Goal: Information Seeking & Learning: Learn about a topic

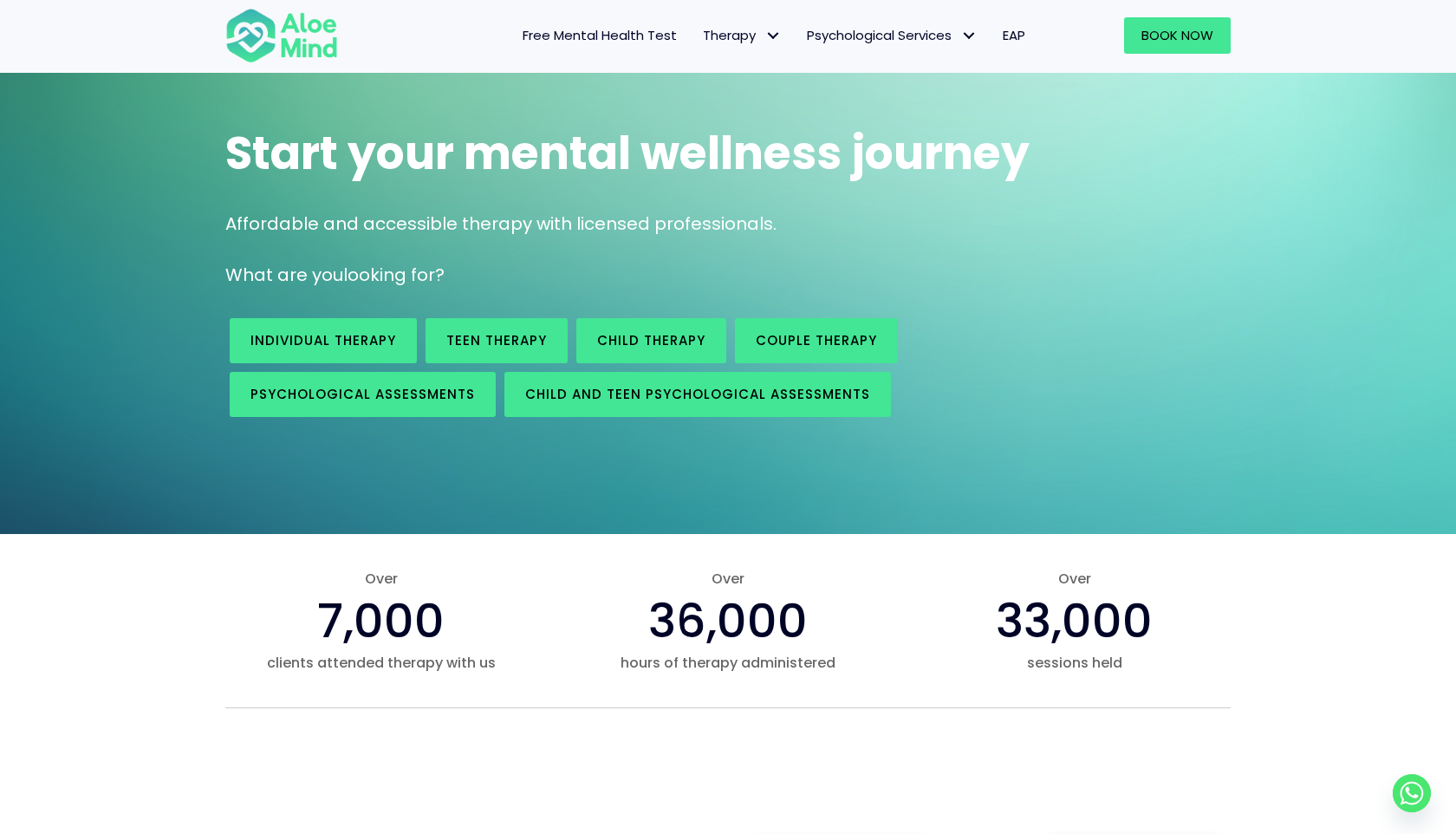
scroll to position [99, 0]
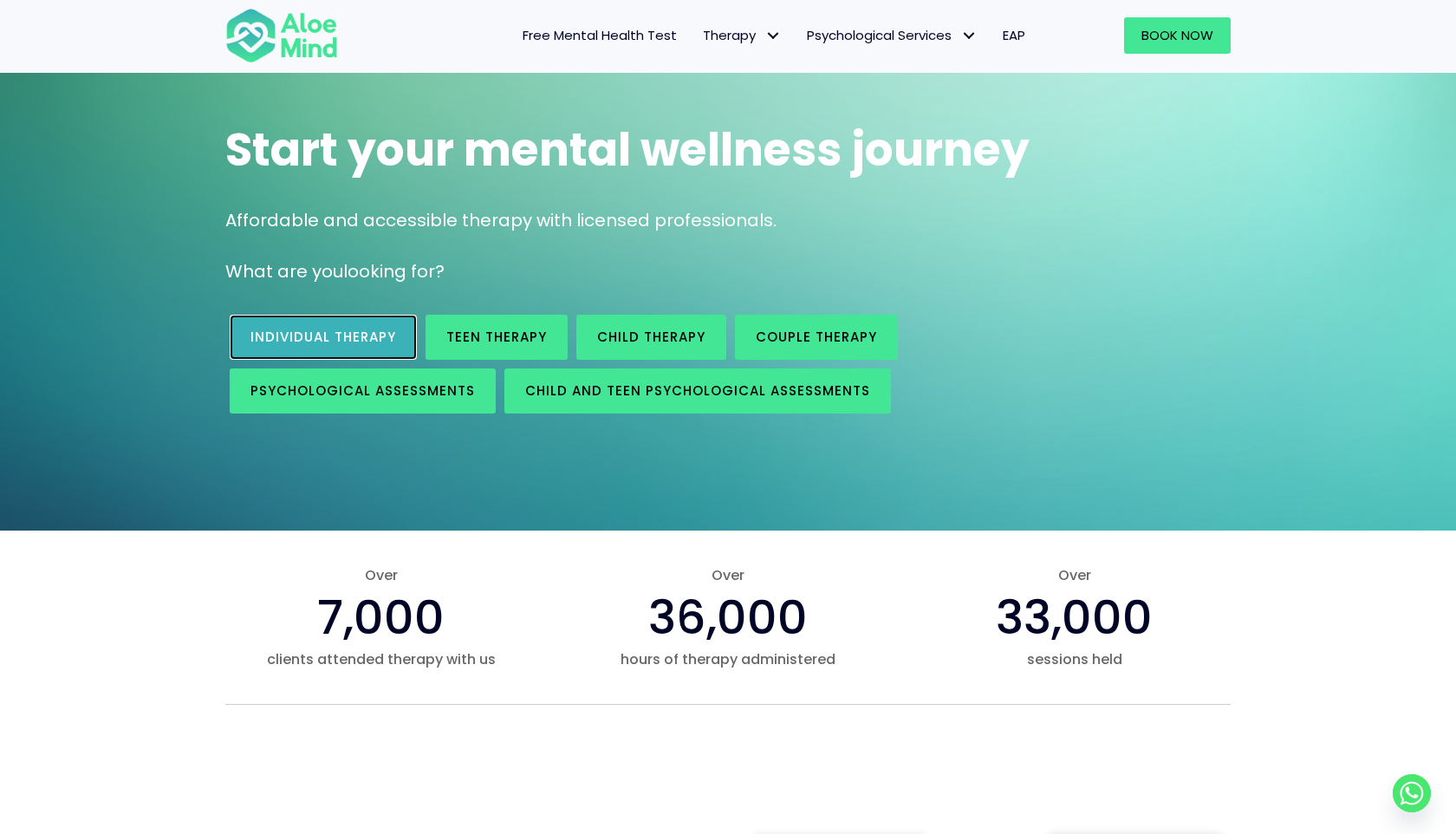
click at [338, 325] on link "Individual therapy" at bounding box center [323, 337] width 187 height 45
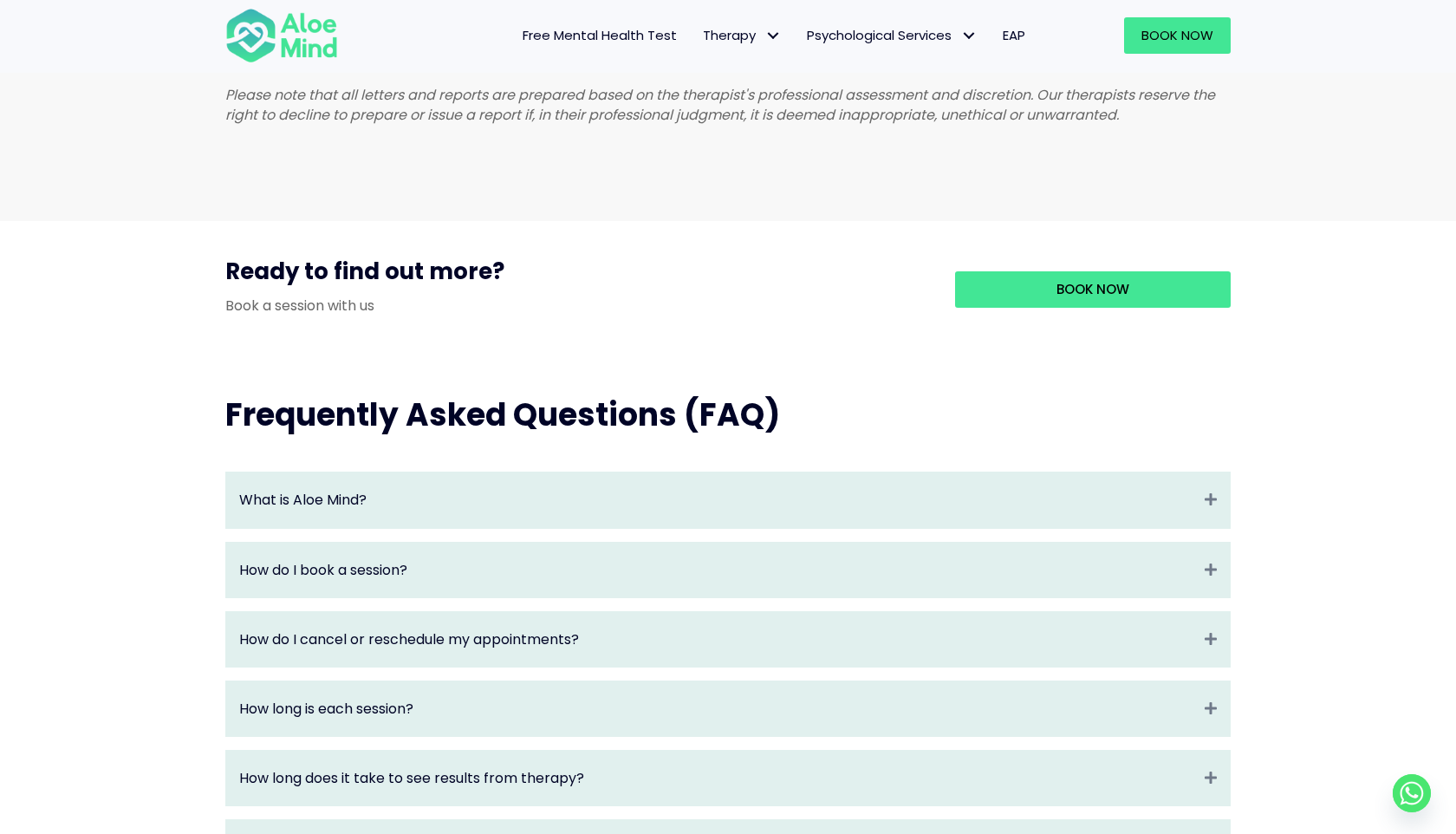
scroll to position [1652, 0]
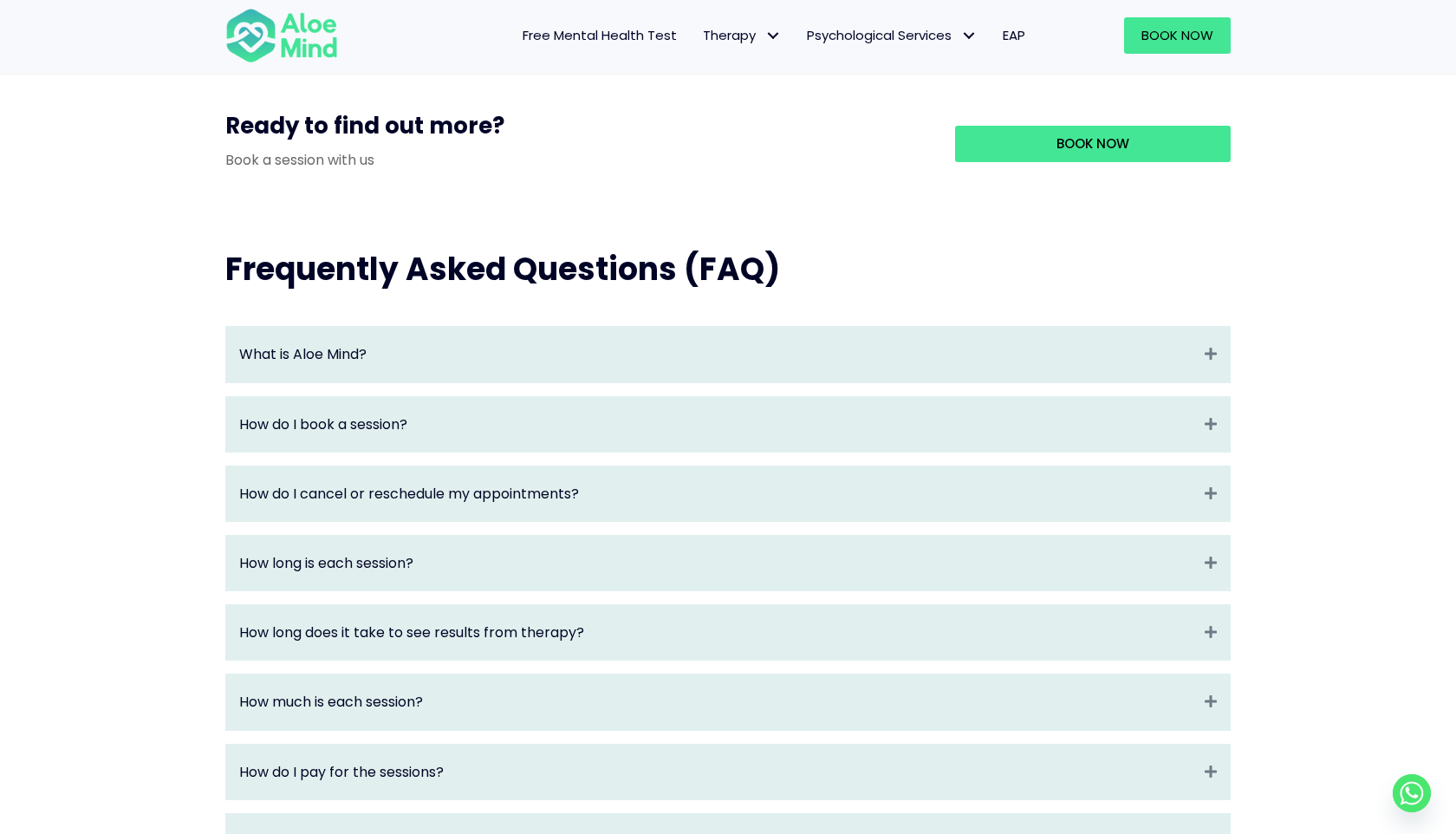
click at [512, 352] on div "What is Aloe Mind? Expand" at bounding box center [728, 355] width 1004 height 55
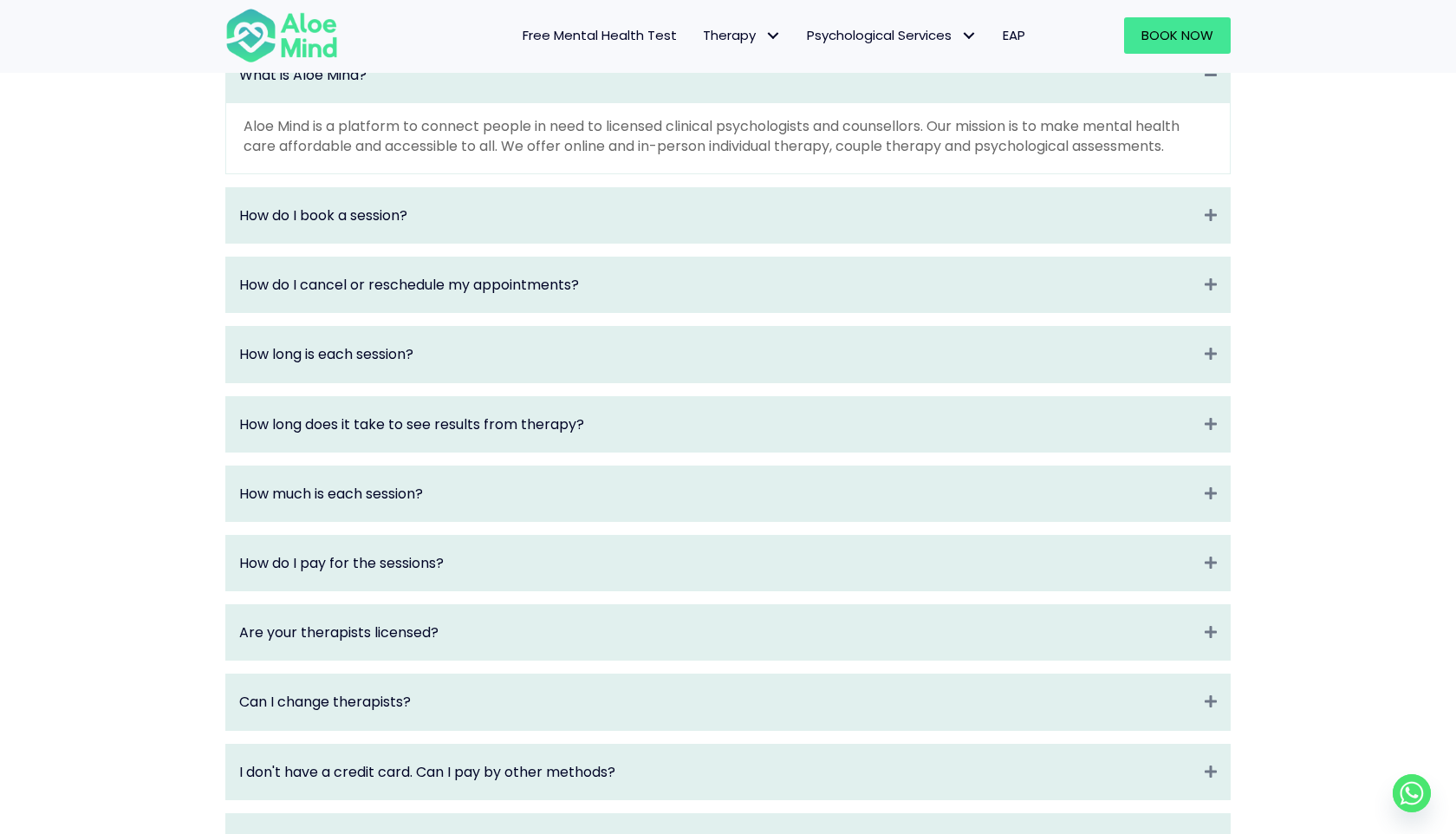
scroll to position [2195, 0]
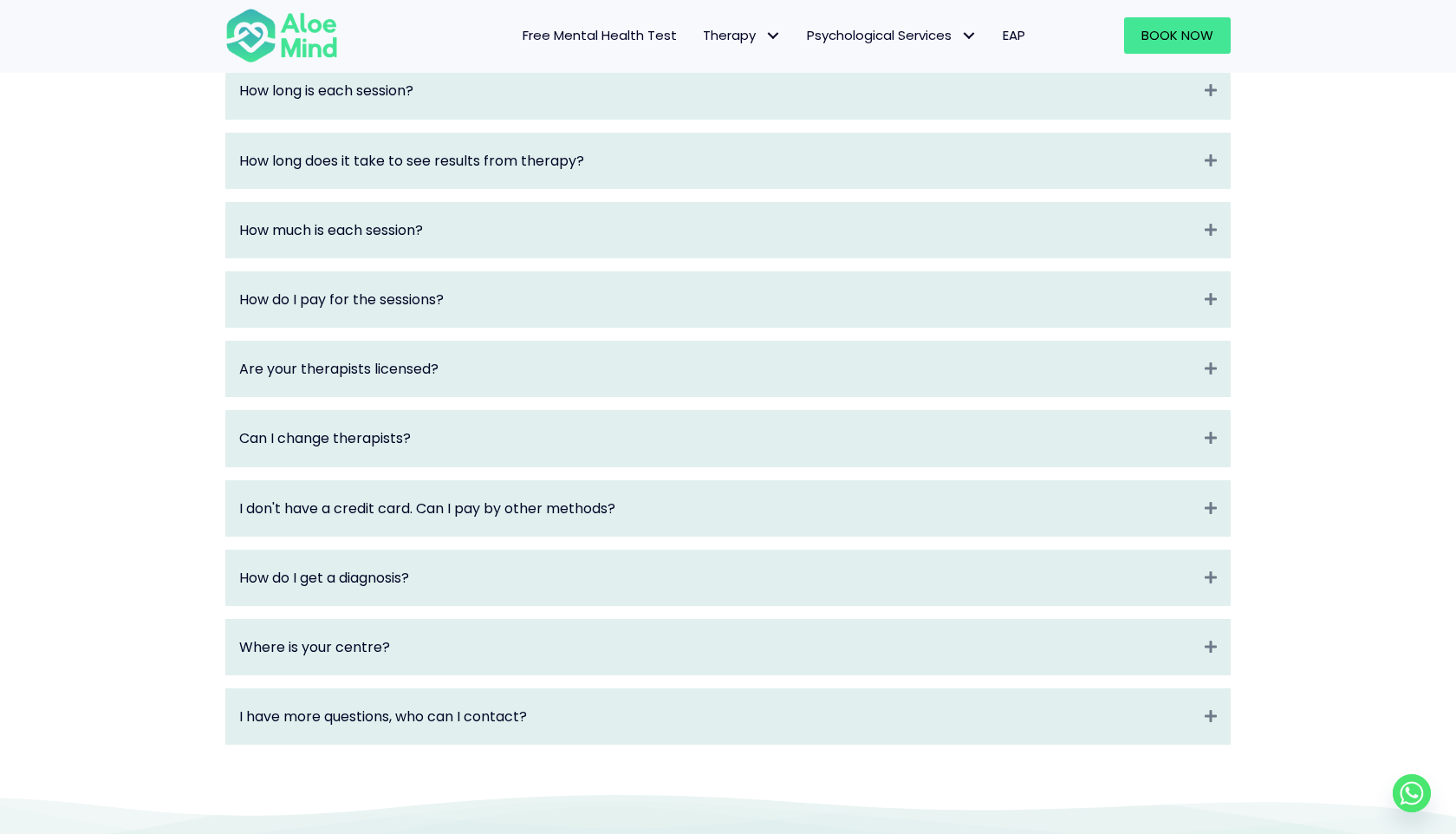
click at [553, 675] on div "Where is your centre? Expand" at bounding box center [728, 647] width 1004 height 55
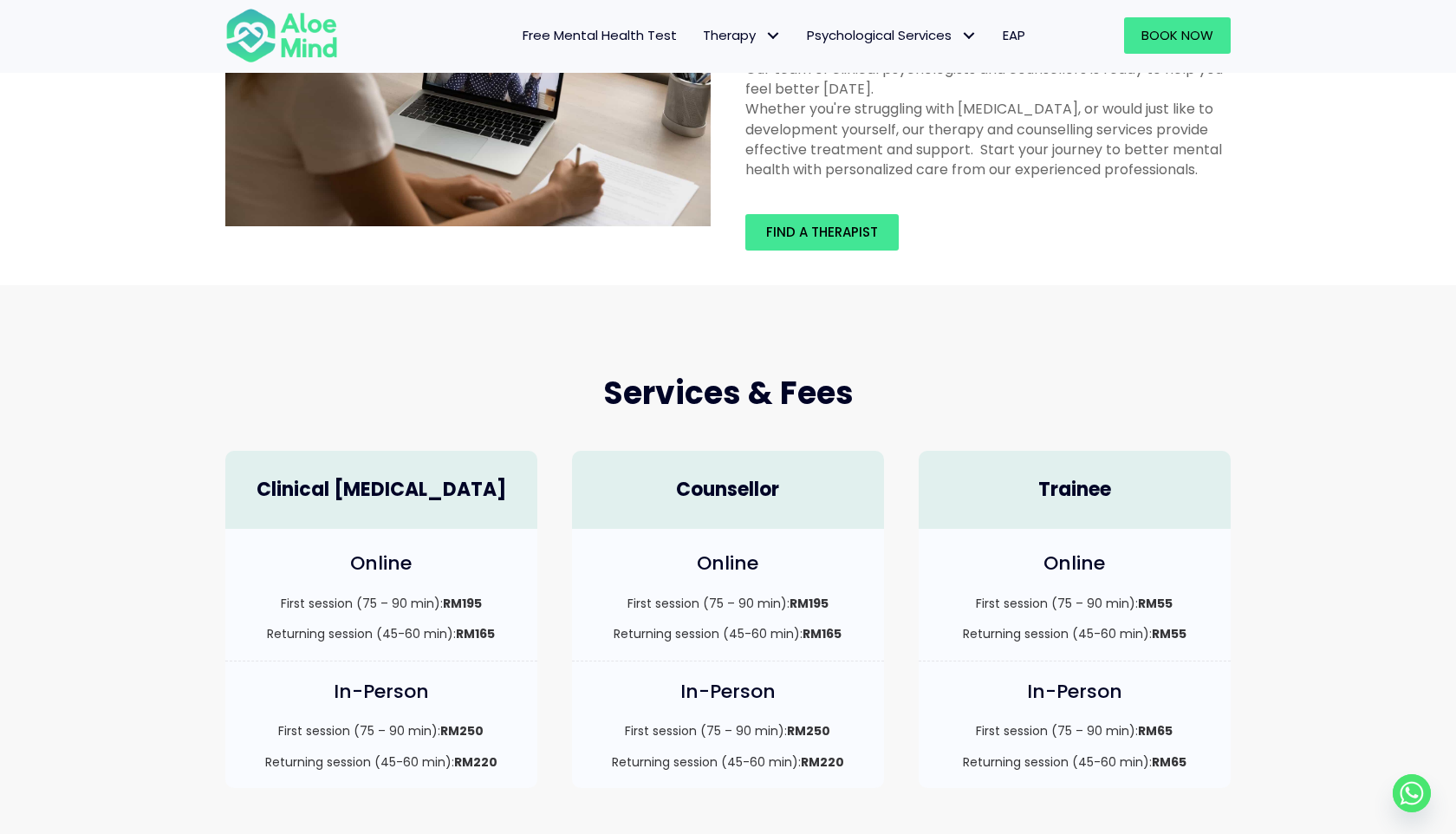
scroll to position [213, 0]
